Goal: Task Accomplishment & Management: Manage account settings

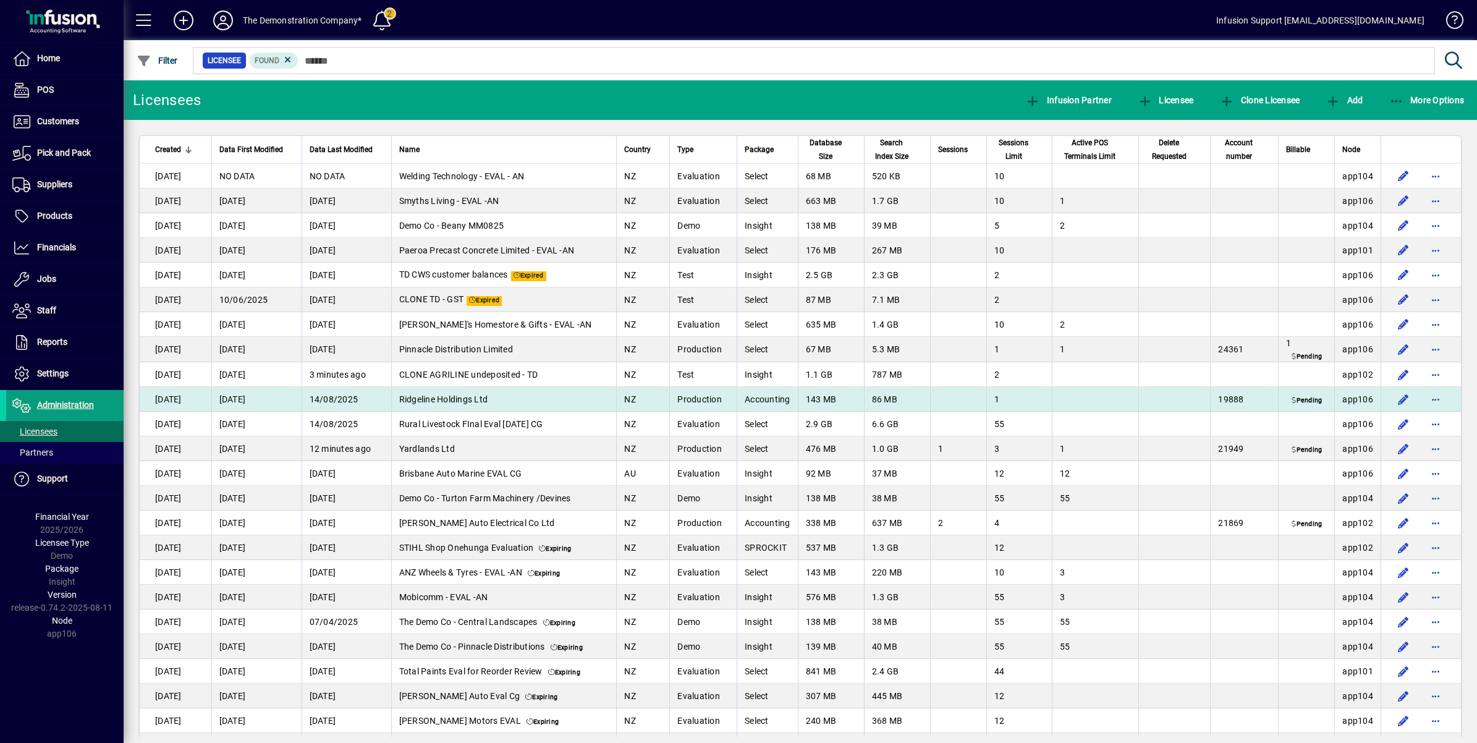
click at [1423, 399] on span "button" at bounding box center [1436, 399] width 30 height 30
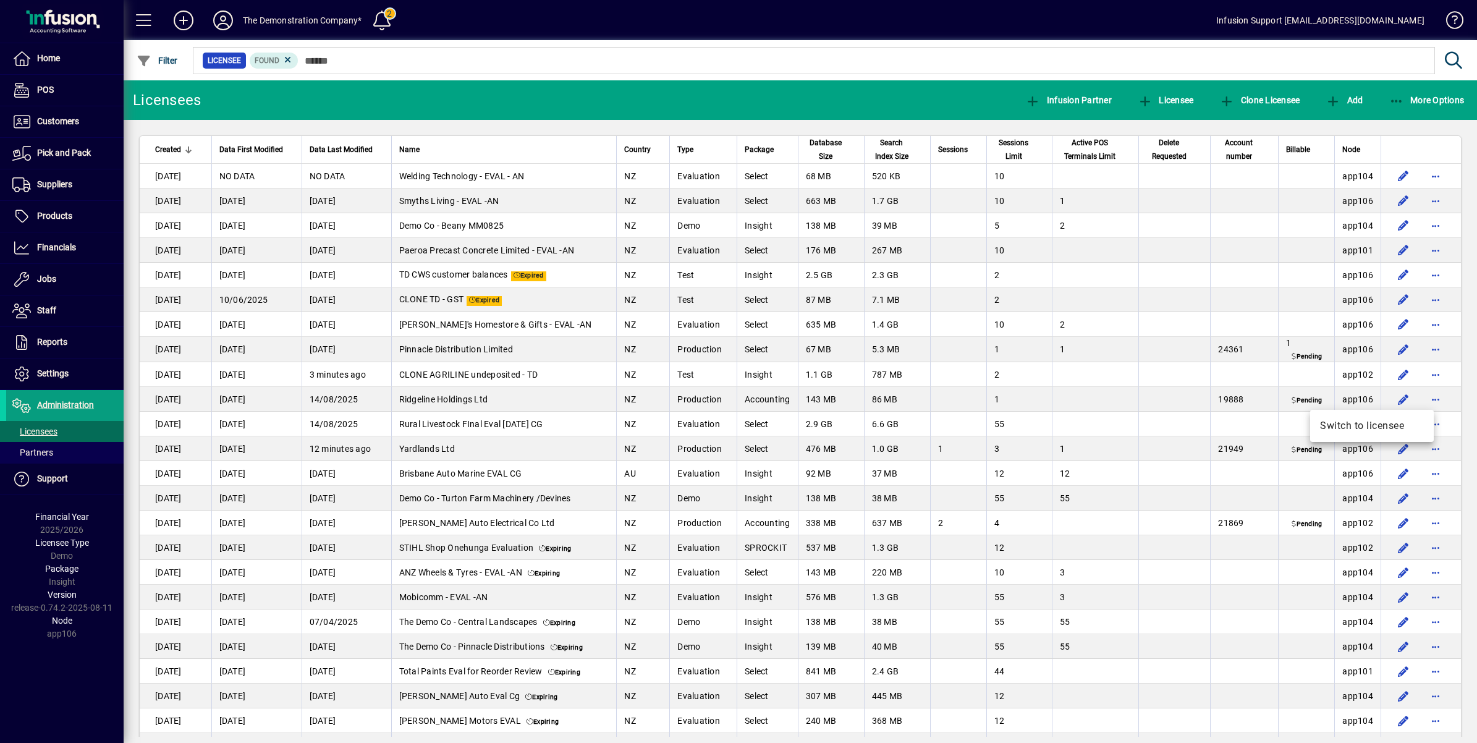
click at [1423, 374] on div at bounding box center [738, 371] width 1477 height 743
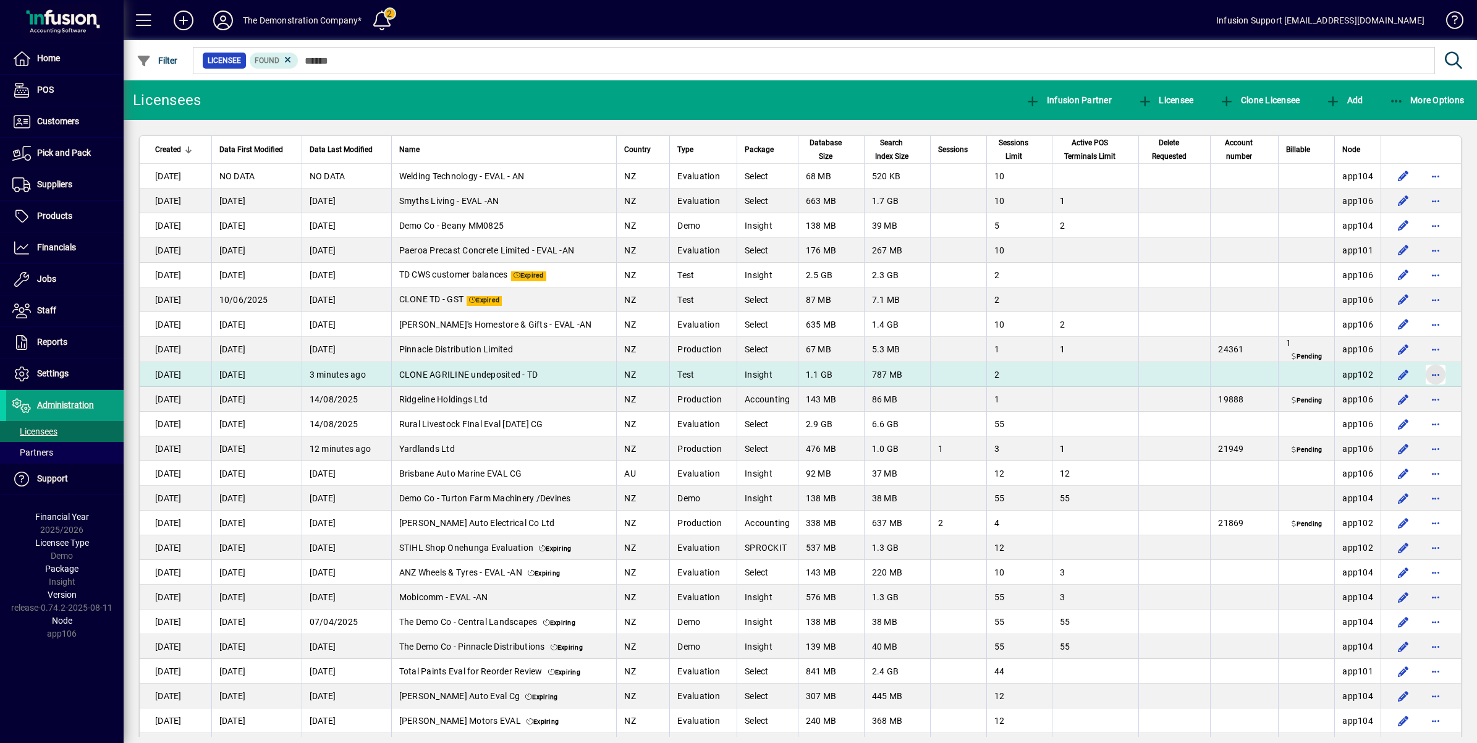
click at [1423, 373] on span "button" at bounding box center [1436, 375] width 30 height 30
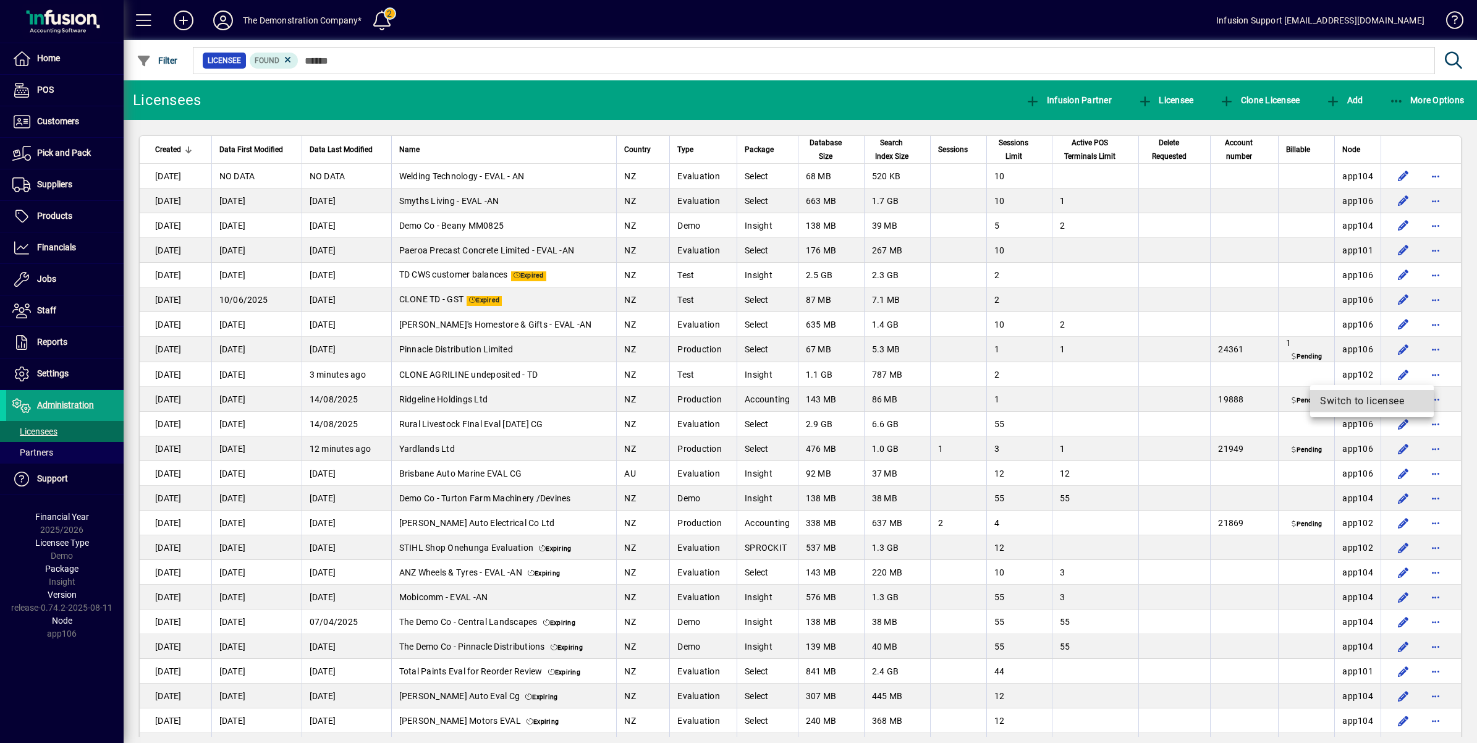
click at [1358, 399] on span "Switch to licensee" at bounding box center [1372, 401] width 104 height 15
